Goal: Obtain resource: Download file/media

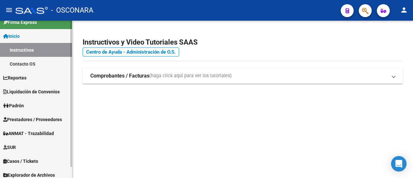
scroll to position [12, 0]
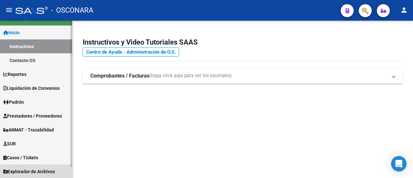
click at [34, 172] on span "Explorador de Archivos" at bounding box center [29, 171] width 52 height 7
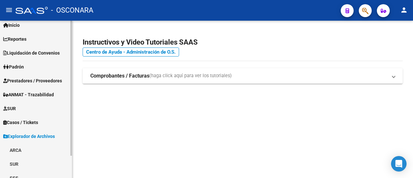
scroll to position [26, 0]
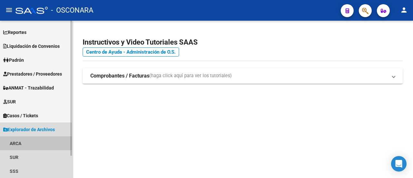
click at [19, 141] on link "ARCA" at bounding box center [36, 143] width 72 height 14
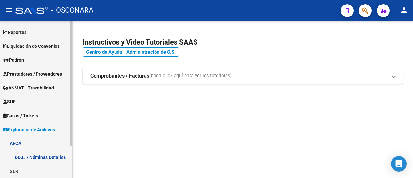
click at [44, 158] on link "DDJJ / Nóminas Detalles" at bounding box center [36, 157] width 72 height 14
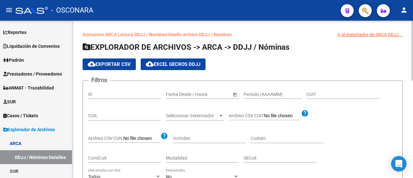
click at [234, 96] on span "Open calendar" at bounding box center [234, 94] width 15 height 15
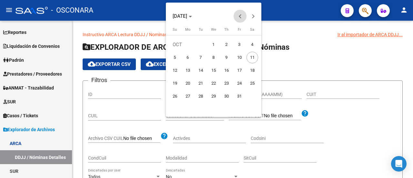
click at [240, 19] on span "Previous month" at bounding box center [240, 16] width 13 height 13
click at [189, 58] on span "1" at bounding box center [188, 58] width 12 height 12
type input "[DATE]"
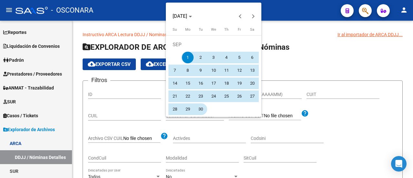
click at [202, 111] on span "30" at bounding box center [201, 109] width 12 height 12
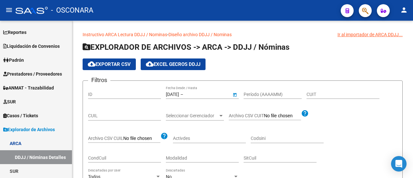
type input "[DATE]"
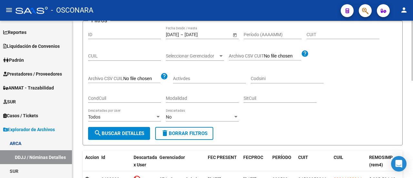
scroll to position [65, 0]
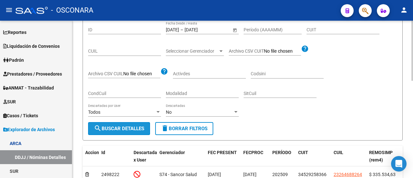
click at [118, 129] on span "search Buscar Detalles" at bounding box center [119, 128] width 50 height 6
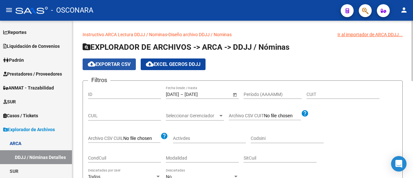
click at [110, 65] on span "cloud_download Exportar CSV" at bounding box center [109, 64] width 43 height 6
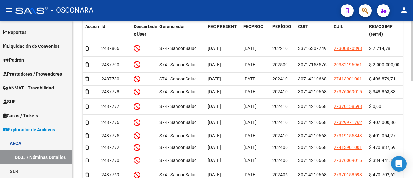
scroll to position [194, 0]
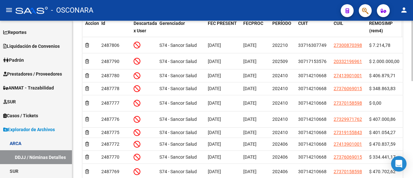
click at [399, 30] on div "REMOSIMP (rem4)" at bounding box center [384, 27] width 30 height 15
drag, startPoint x: 399, startPoint y: 25, endPoint x: 385, endPoint y: 35, distance: 17.8
click at [399, 25] on span at bounding box center [400, 26] width 3 height 21
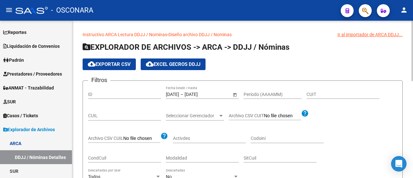
scroll to position [97, 0]
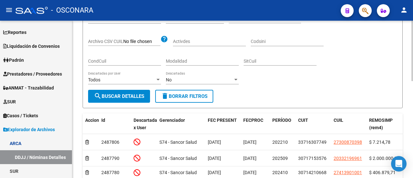
click at [123, 97] on span "search Buscar Detalles" at bounding box center [119, 96] width 50 height 6
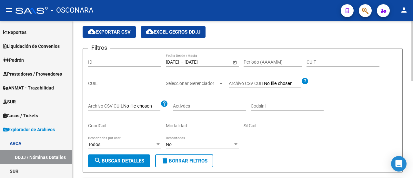
scroll to position [0, 0]
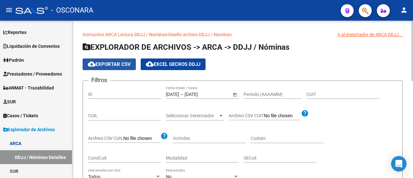
click at [113, 62] on span "cloud_download Exportar CSV" at bounding box center [109, 64] width 43 height 6
